Goal: Complete application form

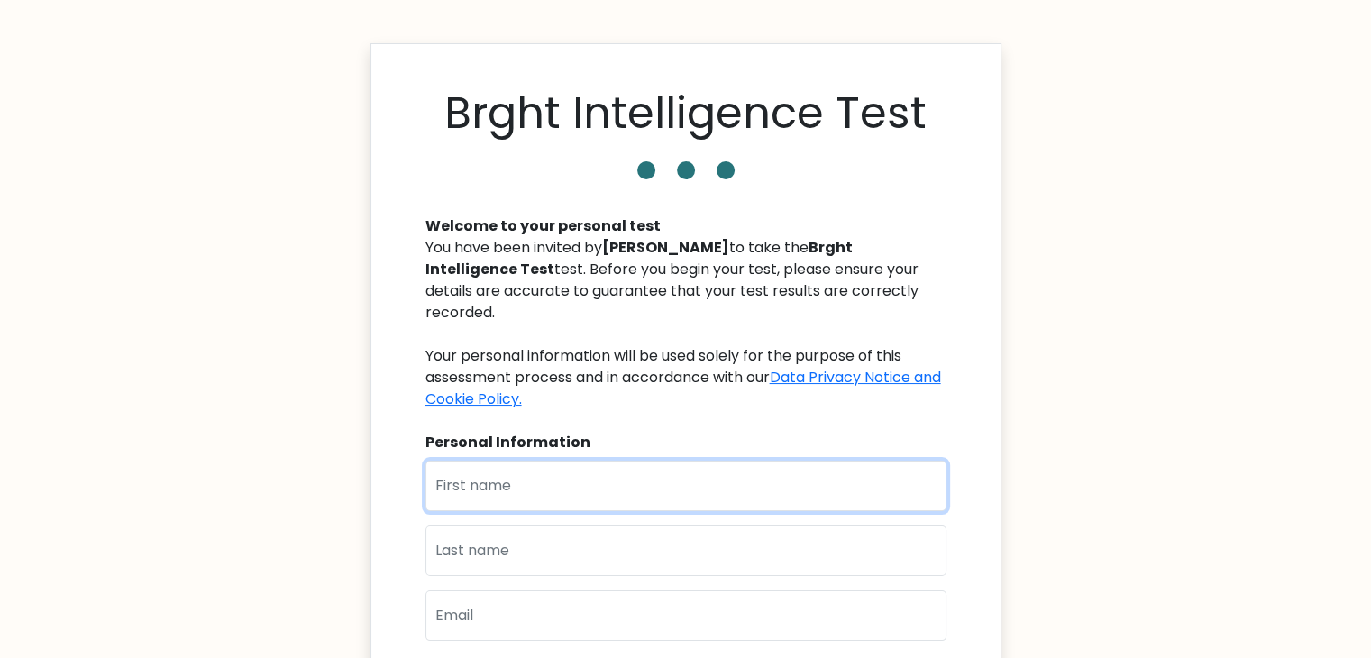
click at [559, 480] on input "text" at bounding box center [685, 486] width 521 height 50
type input "Marielle"
type input "Aviñante"
type input "[EMAIL_ADDRESS][DOMAIN_NAME]"
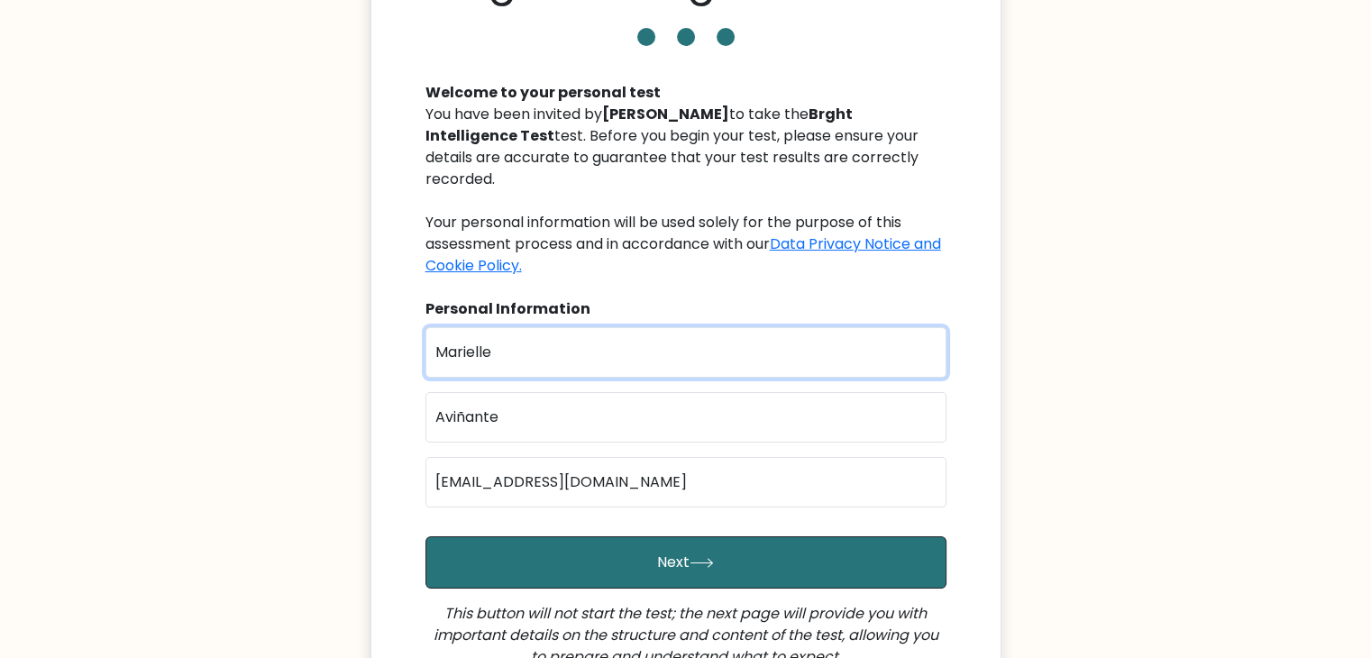
scroll to position [361, 0]
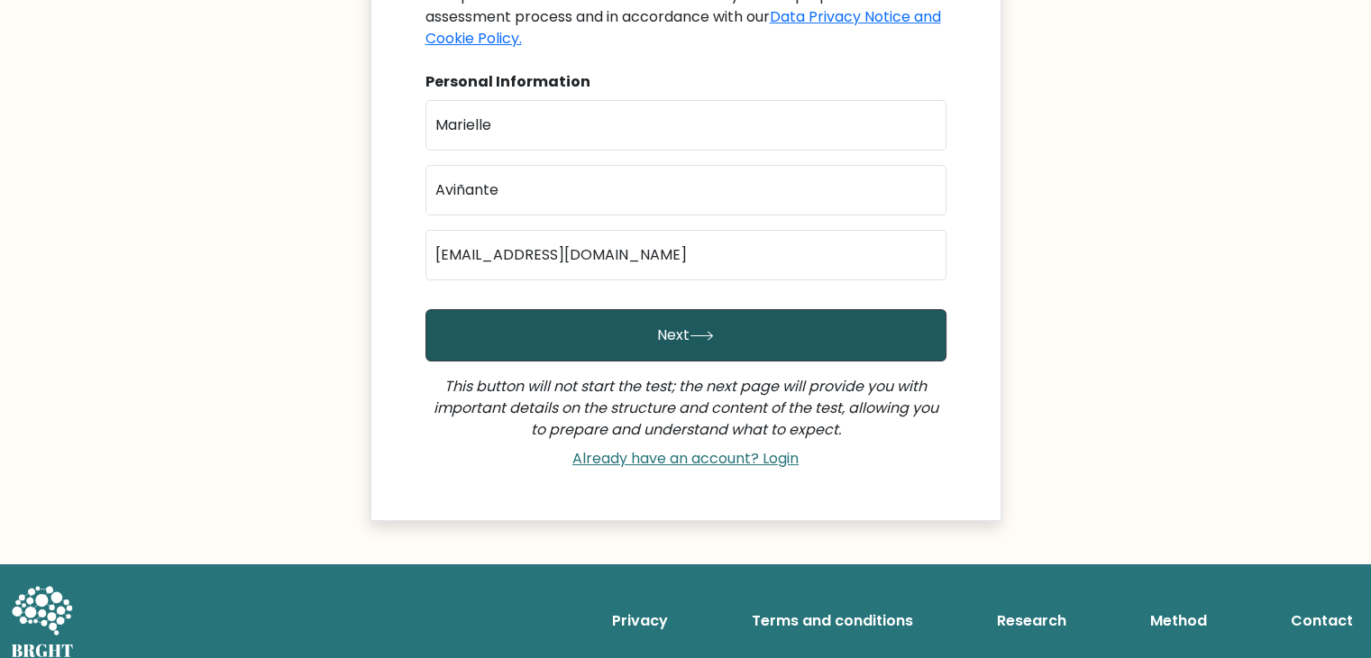
click at [647, 357] on button "Next" at bounding box center [685, 335] width 521 height 52
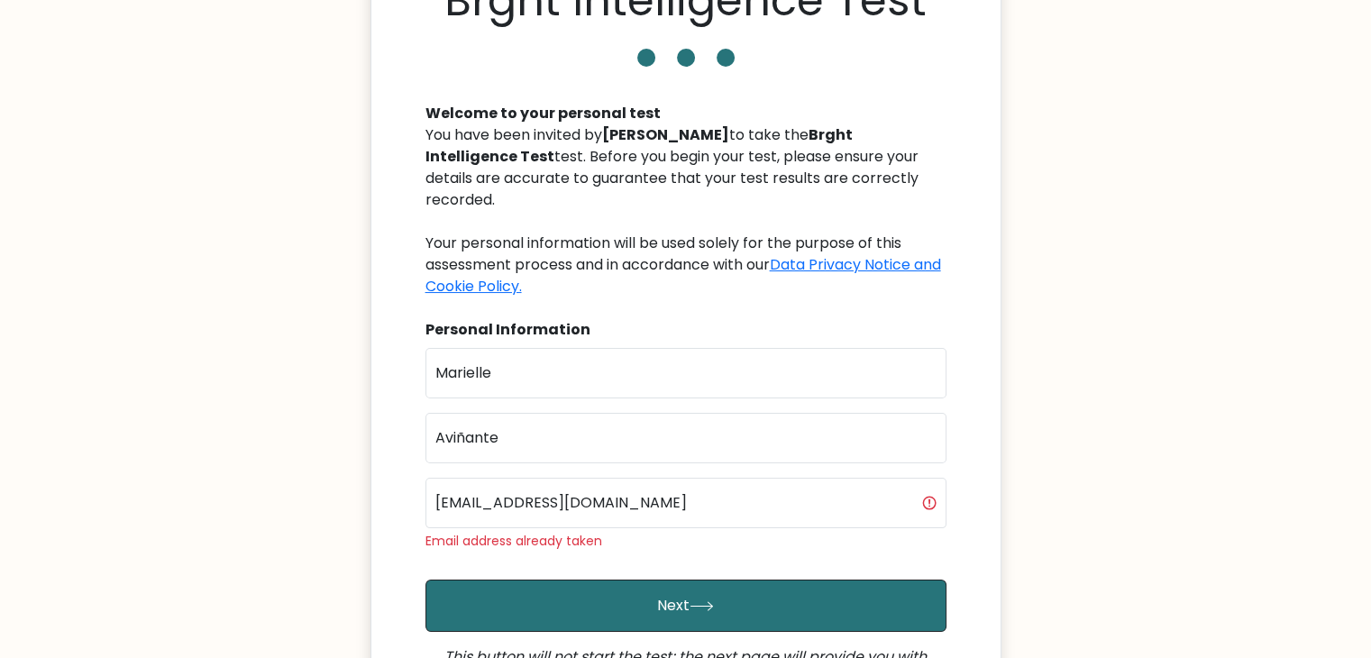
scroll to position [180, 0]
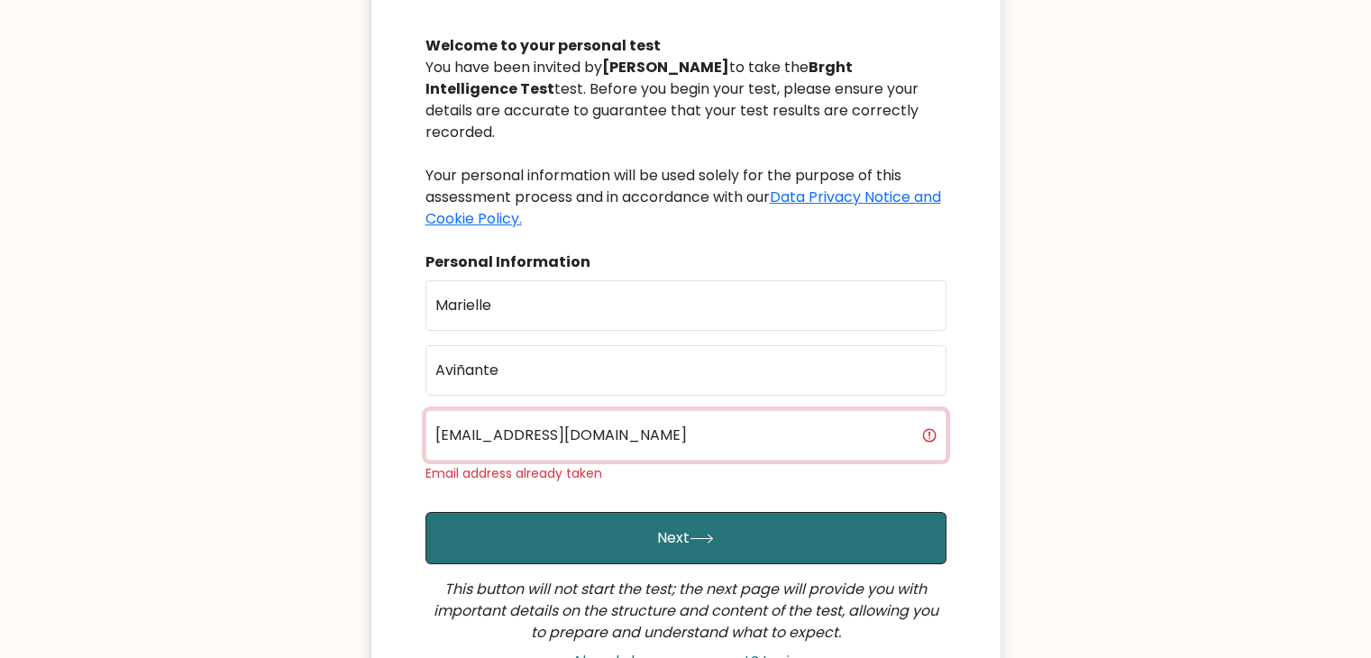
click at [672, 442] on input "[EMAIL_ADDRESS][DOMAIN_NAME]" at bounding box center [685, 435] width 521 height 50
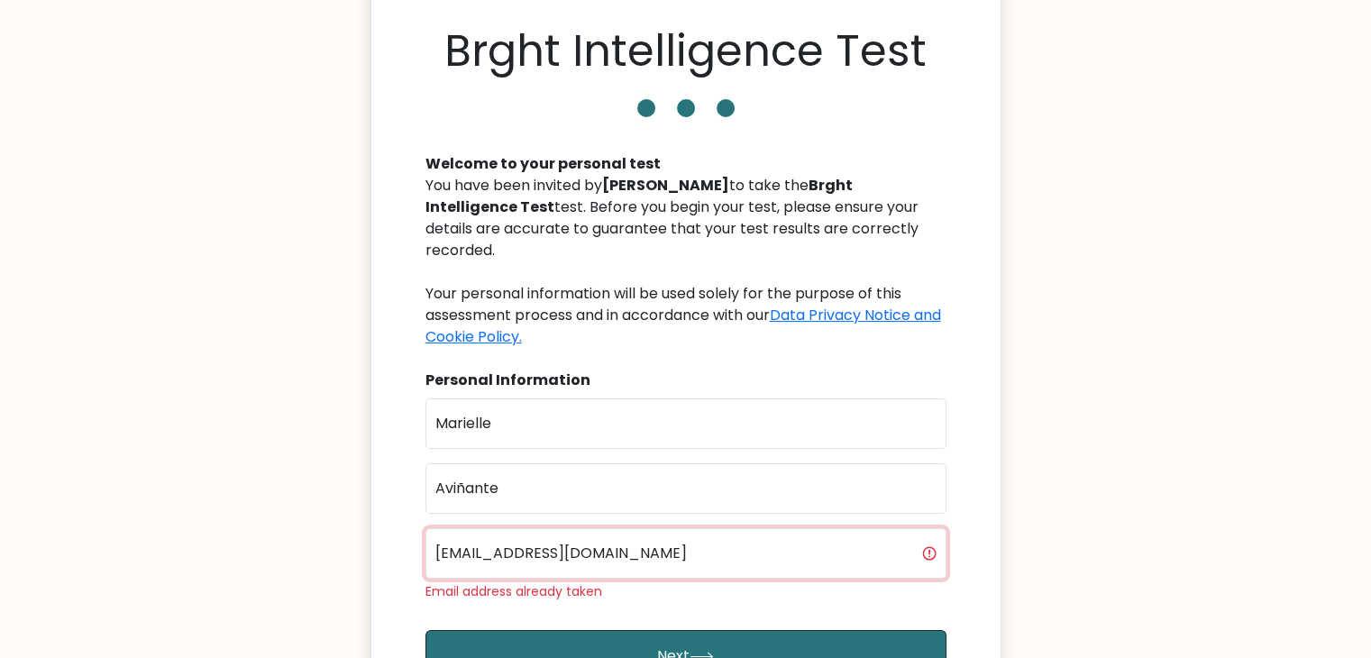
scroll to position [0, 0]
